Goal: Task Accomplishment & Management: Manage account settings

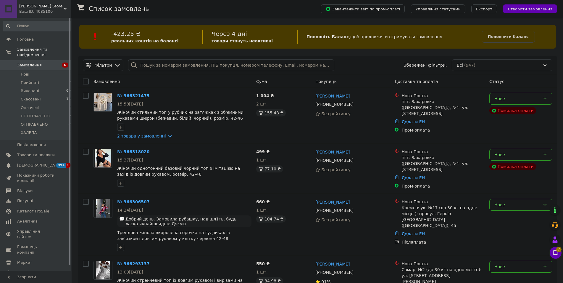
click at [30, 7] on span "[PERSON_NAME] Store" at bounding box center [41, 6] width 44 height 5
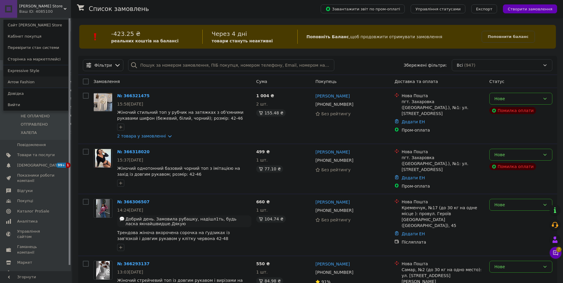
click at [20, 79] on link "Arrow Fashion" at bounding box center [35, 81] width 65 height 11
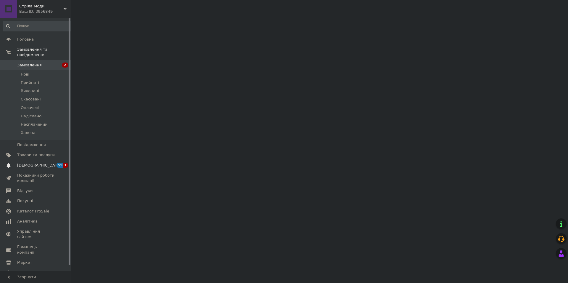
click at [32, 163] on span "[DEMOGRAPHIC_DATA]" at bounding box center [39, 165] width 44 height 5
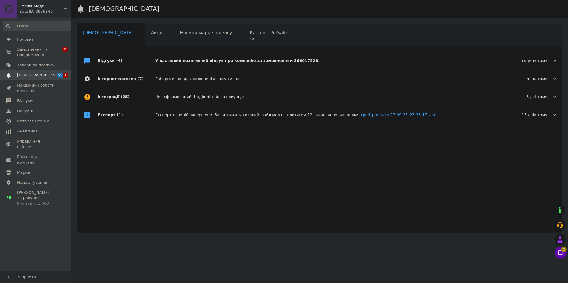
click at [194, 54] on div "У вас новий позитивний відгук про компанію за замовленням 366017528." at bounding box center [326, 61] width 342 height 18
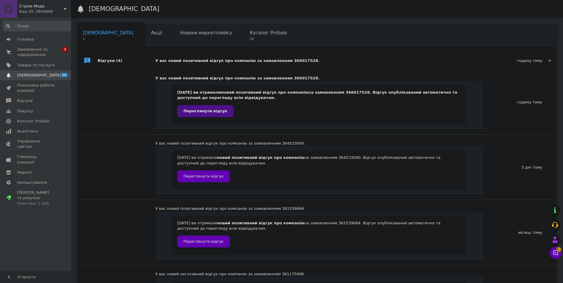
click at [191, 106] on link "Переглянути відгук" at bounding box center [205, 111] width 56 height 12
click at [25, 91] on span "Показники роботи компанії" at bounding box center [36, 88] width 38 height 11
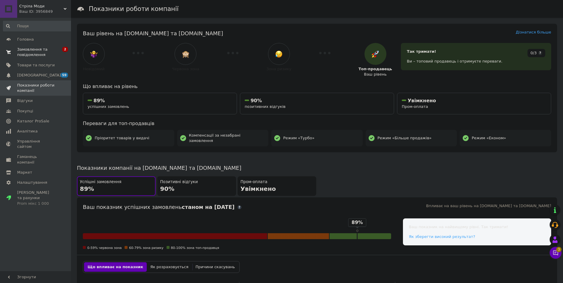
click at [29, 52] on span "Замовлення та повідомлення" at bounding box center [36, 52] width 38 height 11
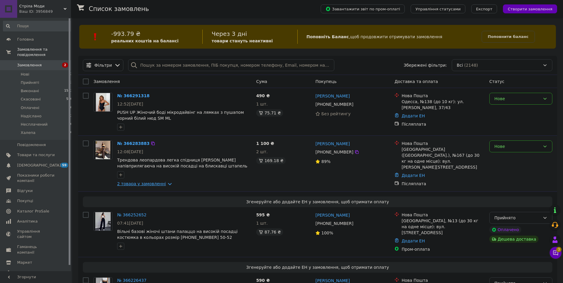
click at [159, 185] on link "2 товара у замовленні" at bounding box center [141, 183] width 49 height 5
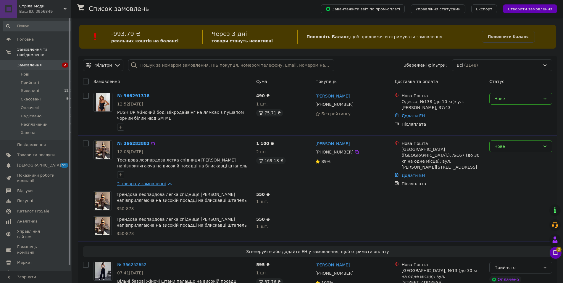
click at [159, 185] on link "2 товара у замовленні" at bounding box center [141, 183] width 49 height 5
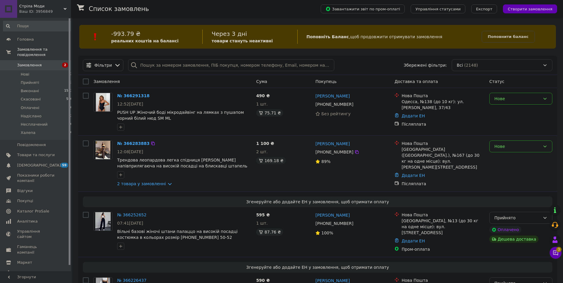
click at [509, 147] on div "Нове" at bounding box center [518, 146] width 46 height 7
click at [501, 155] on li "Прийнято" at bounding box center [521, 159] width 62 height 11
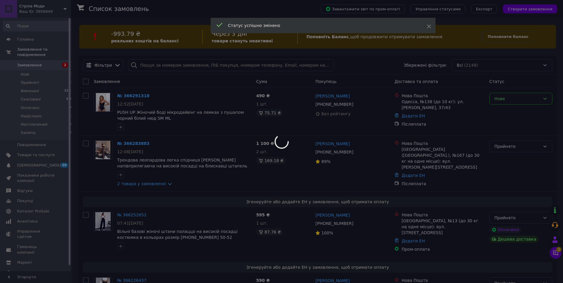
scroll to position [60, 0]
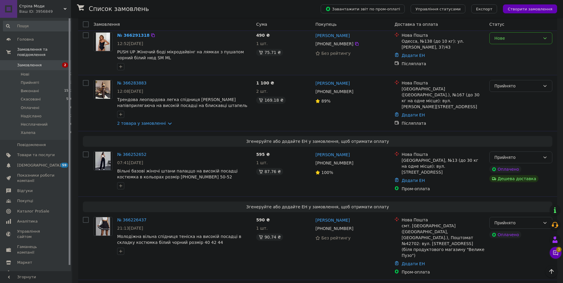
click at [516, 39] on div "Нове" at bounding box center [518, 38] width 46 height 7
click at [504, 52] on li "Прийнято" at bounding box center [521, 51] width 62 height 11
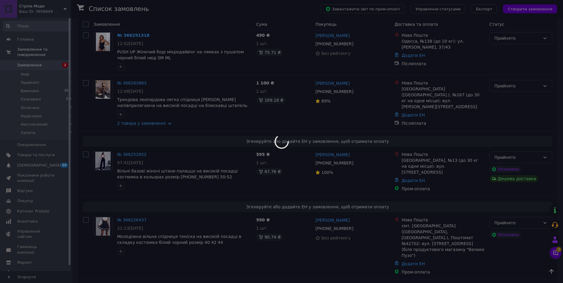
click at [555, 252] on div at bounding box center [281, 141] width 563 height 283
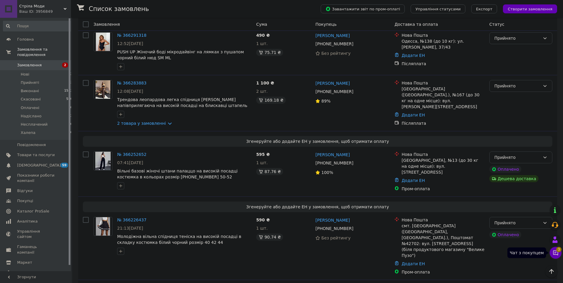
click at [555, 252] on icon at bounding box center [556, 252] width 5 height 5
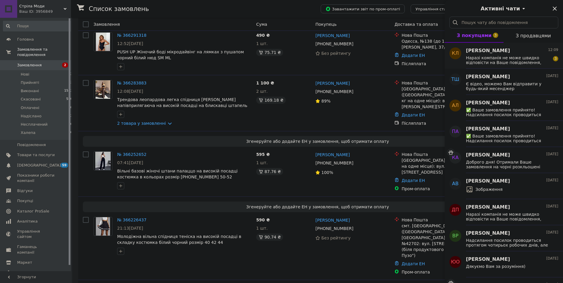
click at [535, 54] on div "Наразі компанія не може швидко відповісти на Ваше повідомлення, оскільки за її …" at bounding box center [512, 59] width 92 height 11
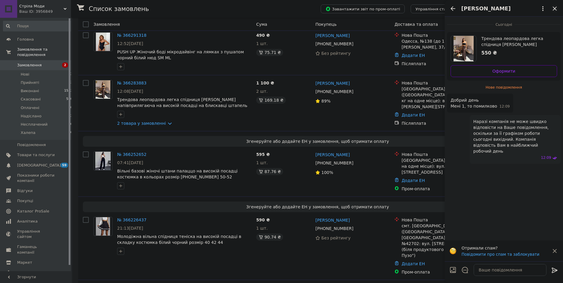
click at [556, 6] on icon "Закрити" at bounding box center [554, 8] width 7 height 7
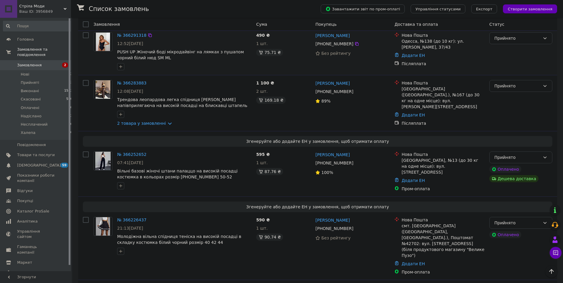
scroll to position [0, 0]
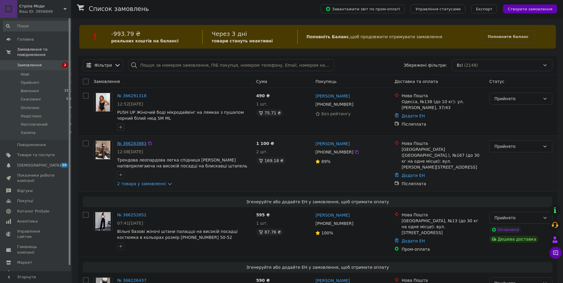
click at [137, 145] on link "№ 366283883" at bounding box center [131, 143] width 29 height 5
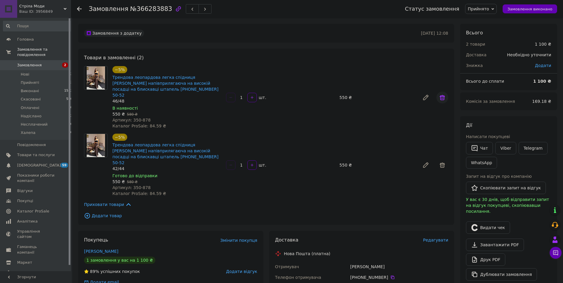
click at [443, 96] on icon at bounding box center [442, 97] width 7 height 7
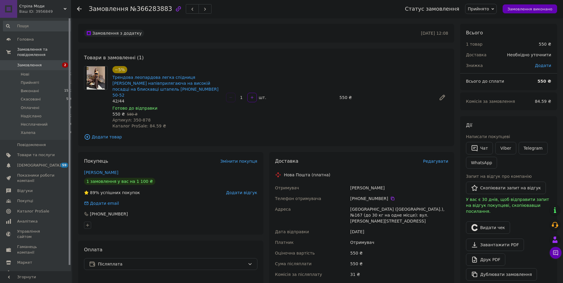
click at [39, 11] on div "Ваш ID: 3956849" at bounding box center [45, 11] width 52 height 5
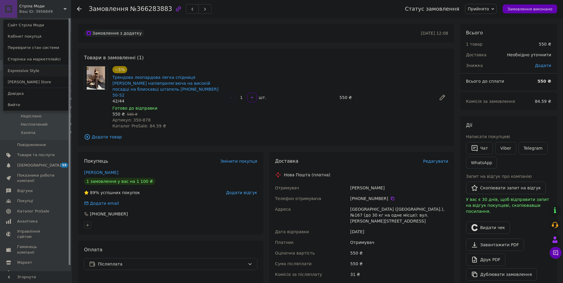
click at [28, 66] on link "Expressive Style" at bounding box center [35, 70] width 65 height 11
